Goal: Task Accomplishment & Management: Complete application form

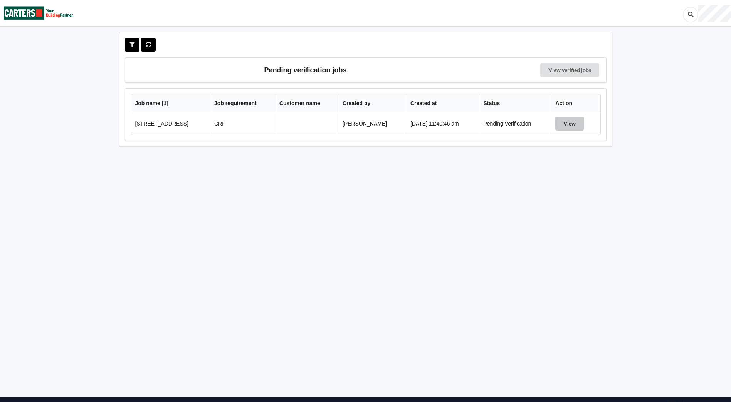
click at [569, 121] on button "View" at bounding box center [570, 124] width 29 height 14
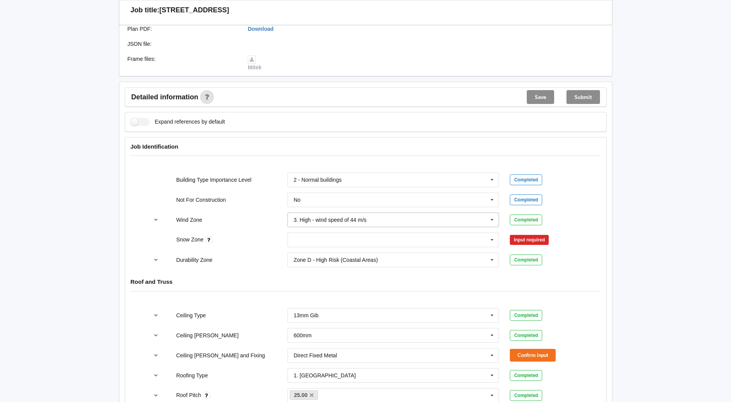
scroll to position [231, 0]
click at [496, 239] on icon at bounding box center [493, 239] width 12 height 14
drag, startPoint x: 297, startPoint y: 254, endPoint x: 360, endPoint y: 232, distance: 66.3
click at [298, 254] on span "N0" at bounding box center [297, 254] width 7 height 6
click at [537, 238] on button "Confirm input" at bounding box center [533, 239] width 46 height 13
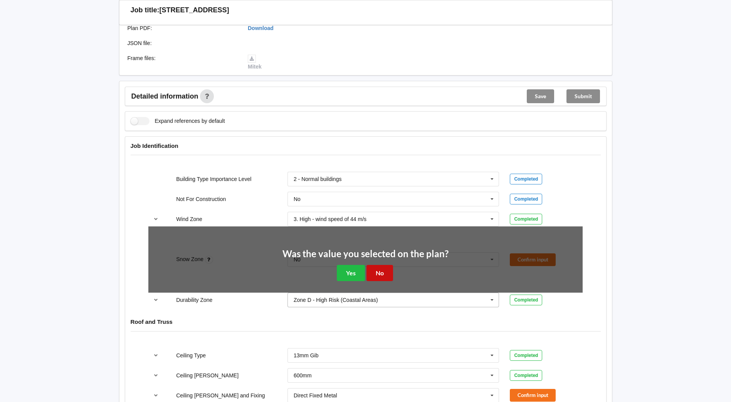
click at [376, 270] on button "No" at bounding box center [380, 273] width 27 height 16
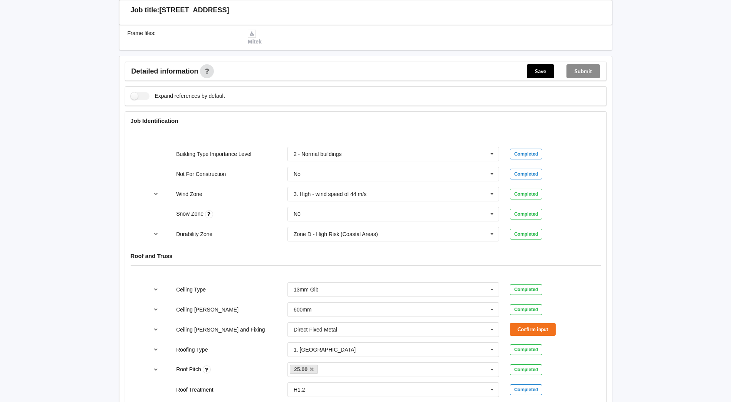
scroll to position [270, 0]
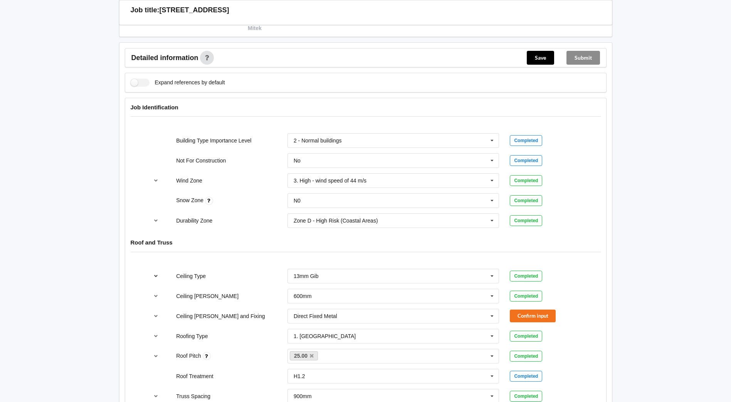
click at [155, 275] on icon "reference-toggle" at bounding box center [156, 276] width 7 height 5
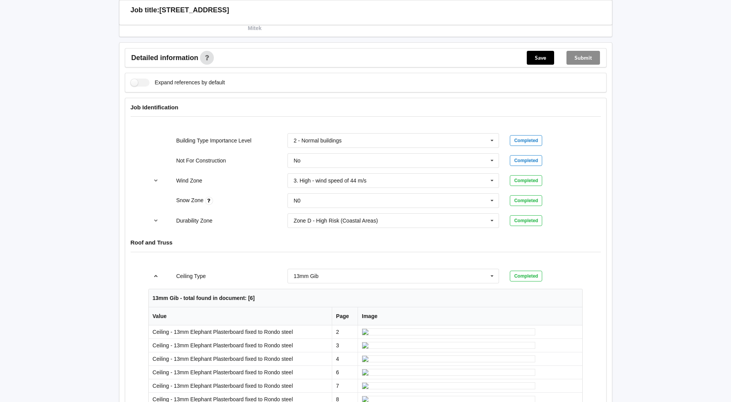
click at [155, 275] on icon "reference-toggle" at bounding box center [156, 276] width 7 height 5
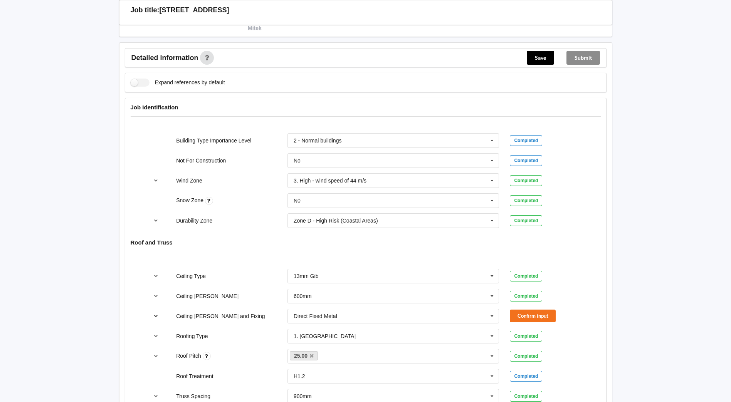
click at [158, 315] on icon "reference-toggle" at bounding box center [156, 316] width 7 height 5
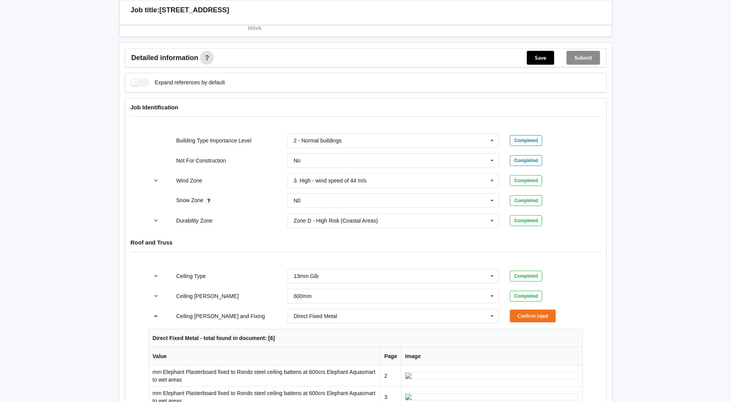
click at [158, 315] on icon "reference-toggle" at bounding box center [156, 316] width 7 height 5
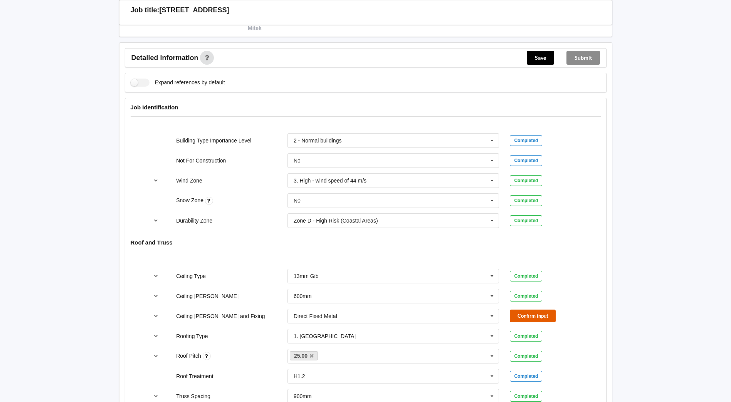
click at [550, 315] on button "Confirm input" at bounding box center [533, 316] width 46 height 13
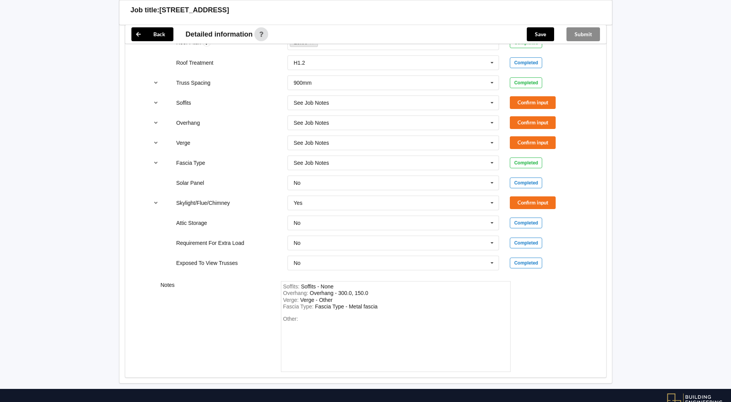
scroll to position [571, 0]
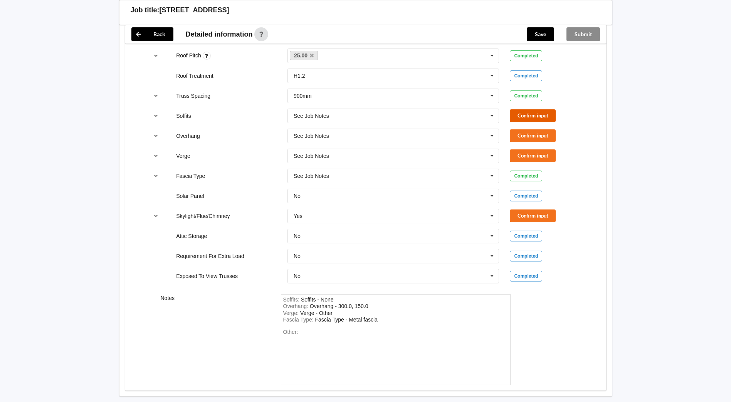
click at [539, 116] on button "Confirm input" at bounding box center [533, 115] width 46 height 13
click at [533, 136] on button "Confirm input" at bounding box center [533, 136] width 46 height 13
click at [531, 153] on button "Confirm input" at bounding box center [533, 156] width 46 height 13
click at [157, 214] on icon "reference-toggle" at bounding box center [156, 216] width 7 height 5
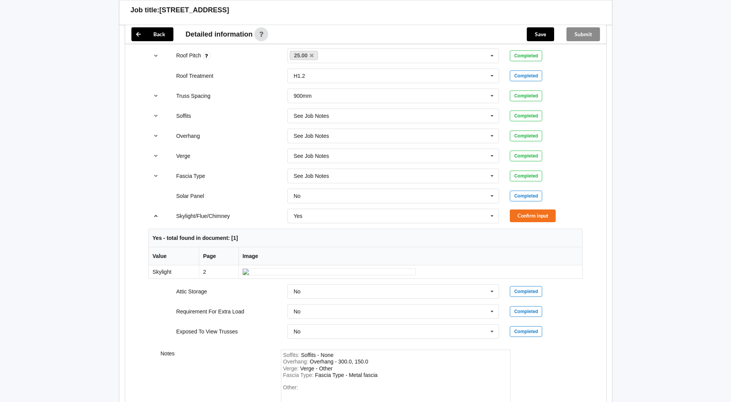
click at [153, 217] on icon "reference-toggle" at bounding box center [156, 216] width 7 height 5
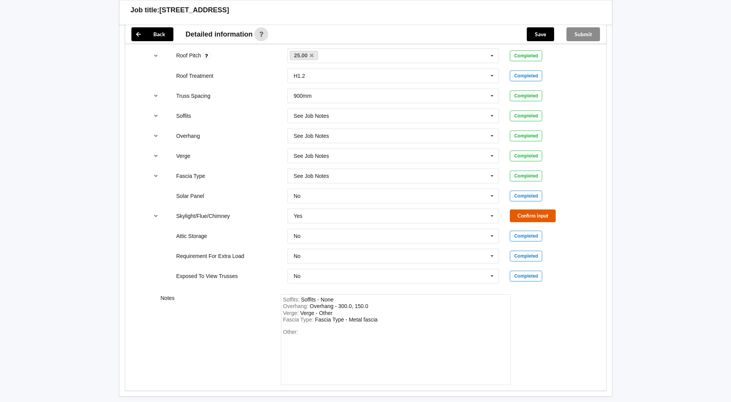
click at [542, 215] on button "Confirm input" at bounding box center [533, 216] width 46 height 13
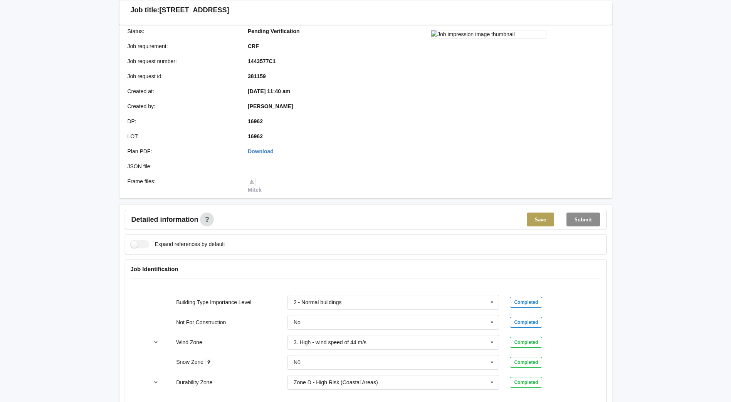
click at [536, 219] on button "Save" at bounding box center [540, 220] width 27 height 14
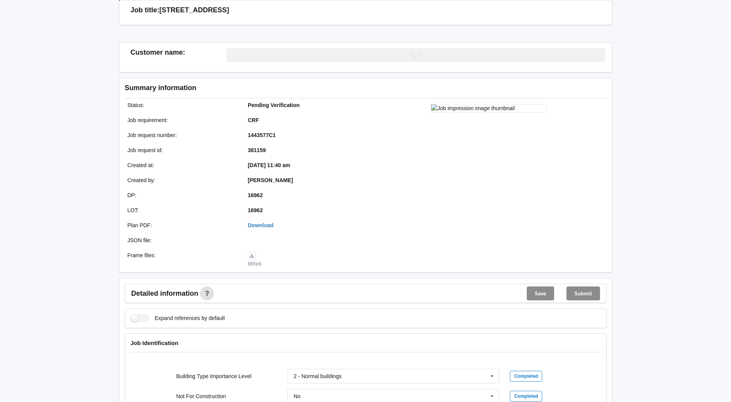
scroll to position [108, 0]
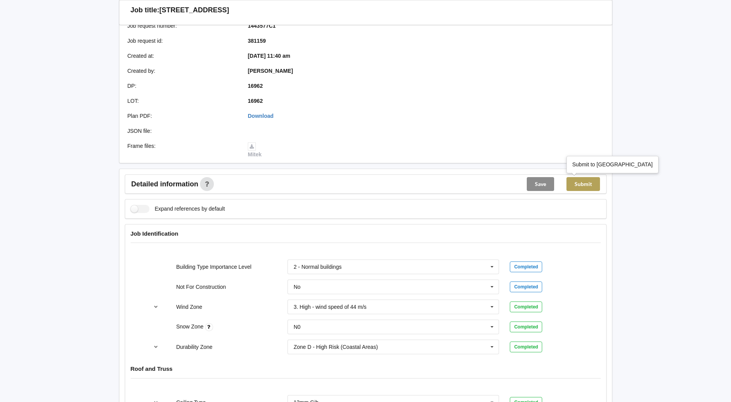
click at [586, 181] on button "Submit" at bounding box center [584, 184] width 34 height 14
